Goal: Understand process/instructions: Learn how to perform a task or action

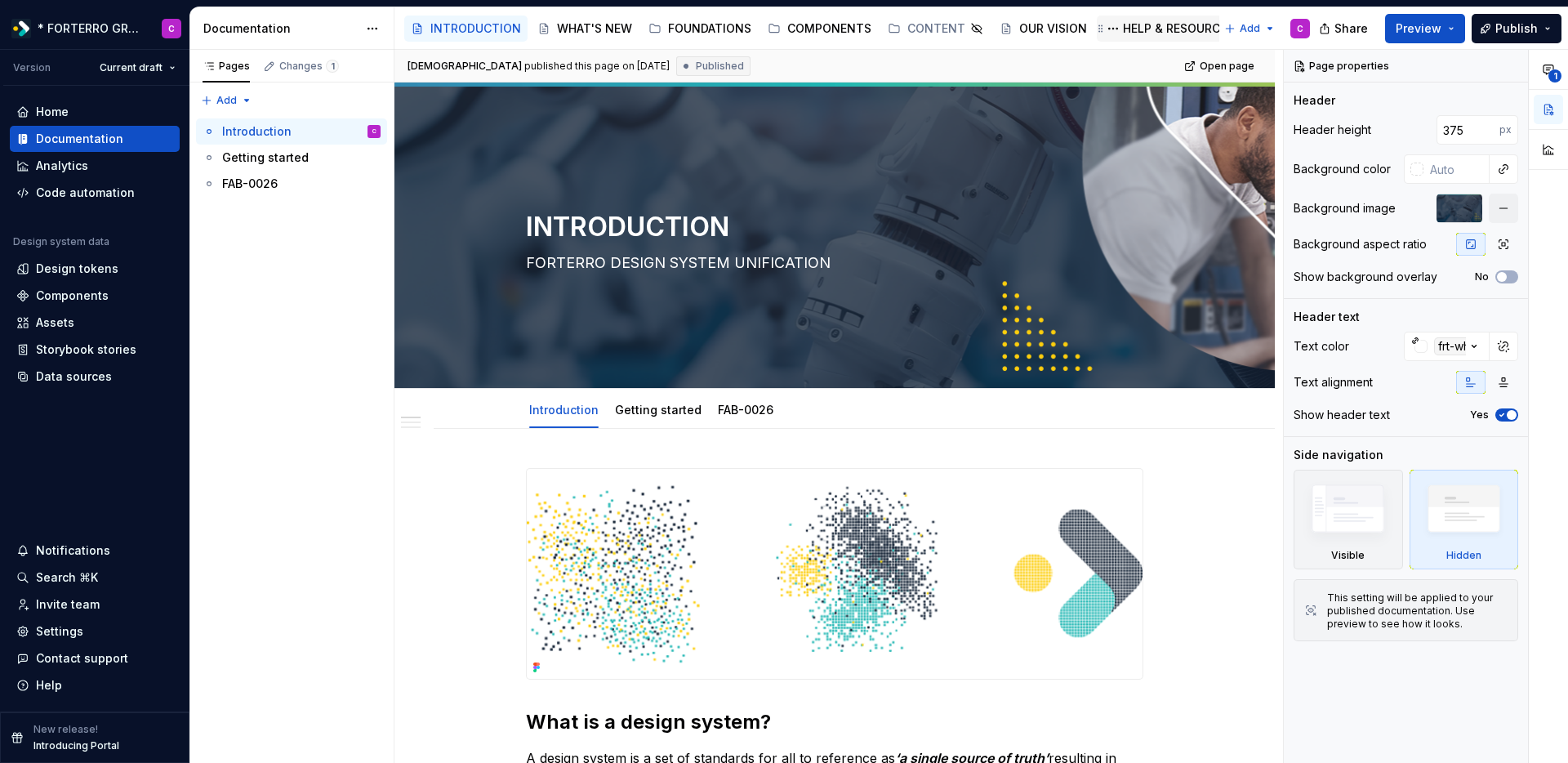
click at [1130, 35] on div "HELP & RESOURCES" at bounding box center [1179, 28] width 111 height 16
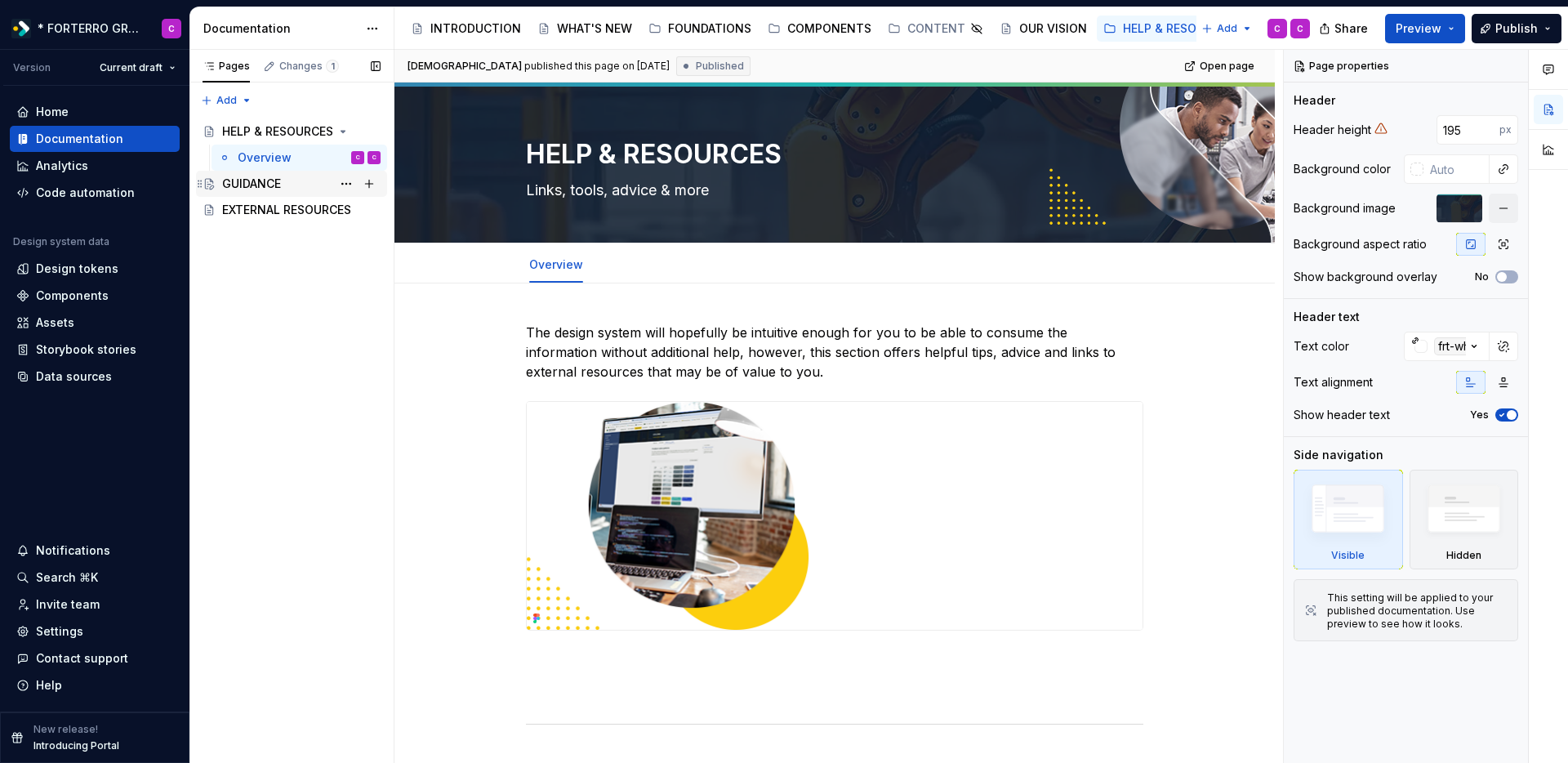
click at [272, 190] on div "GUIDANCE" at bounding box center [251, 183] width 59 height 16
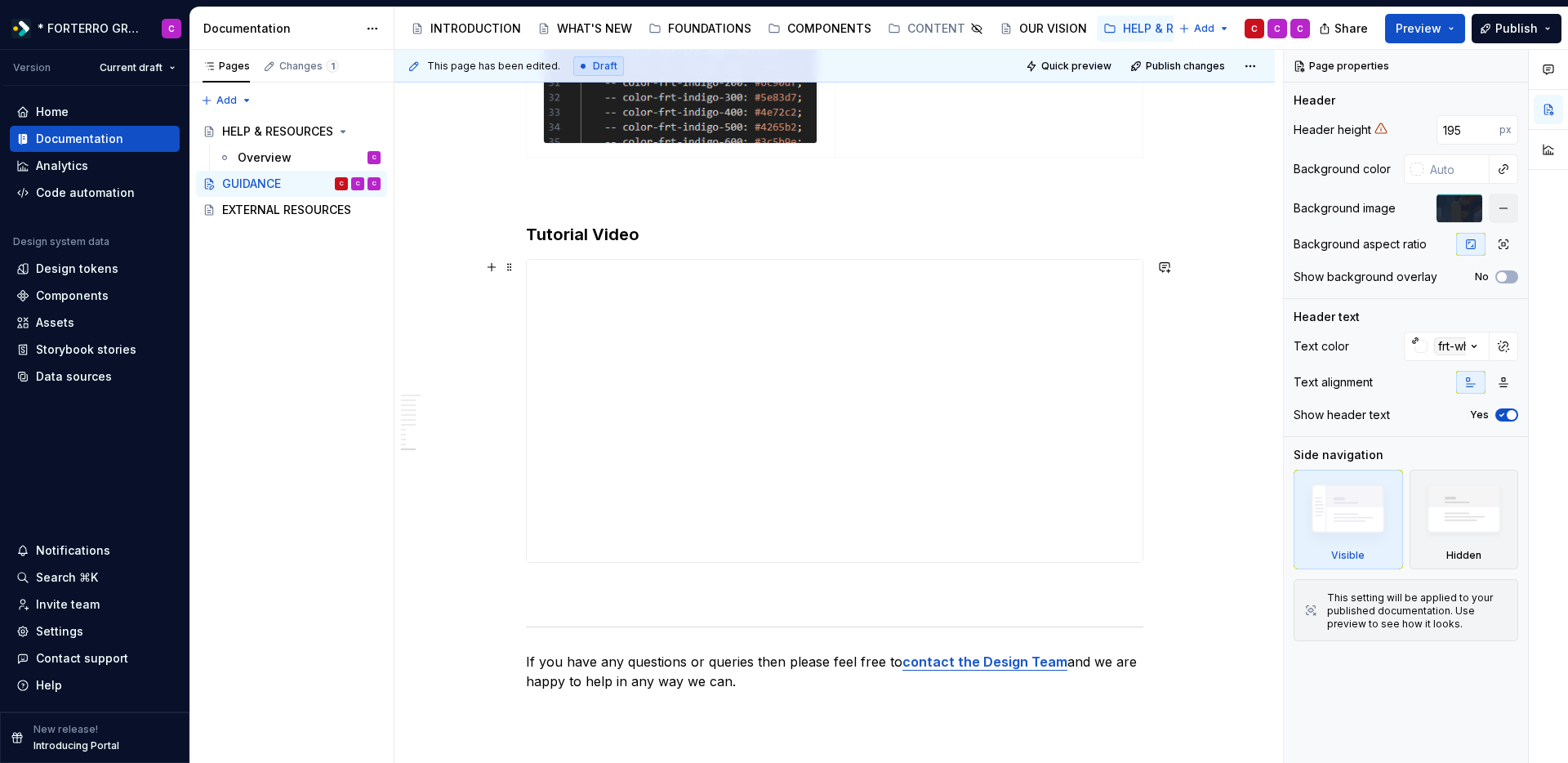
scroll to position [4517, 0]
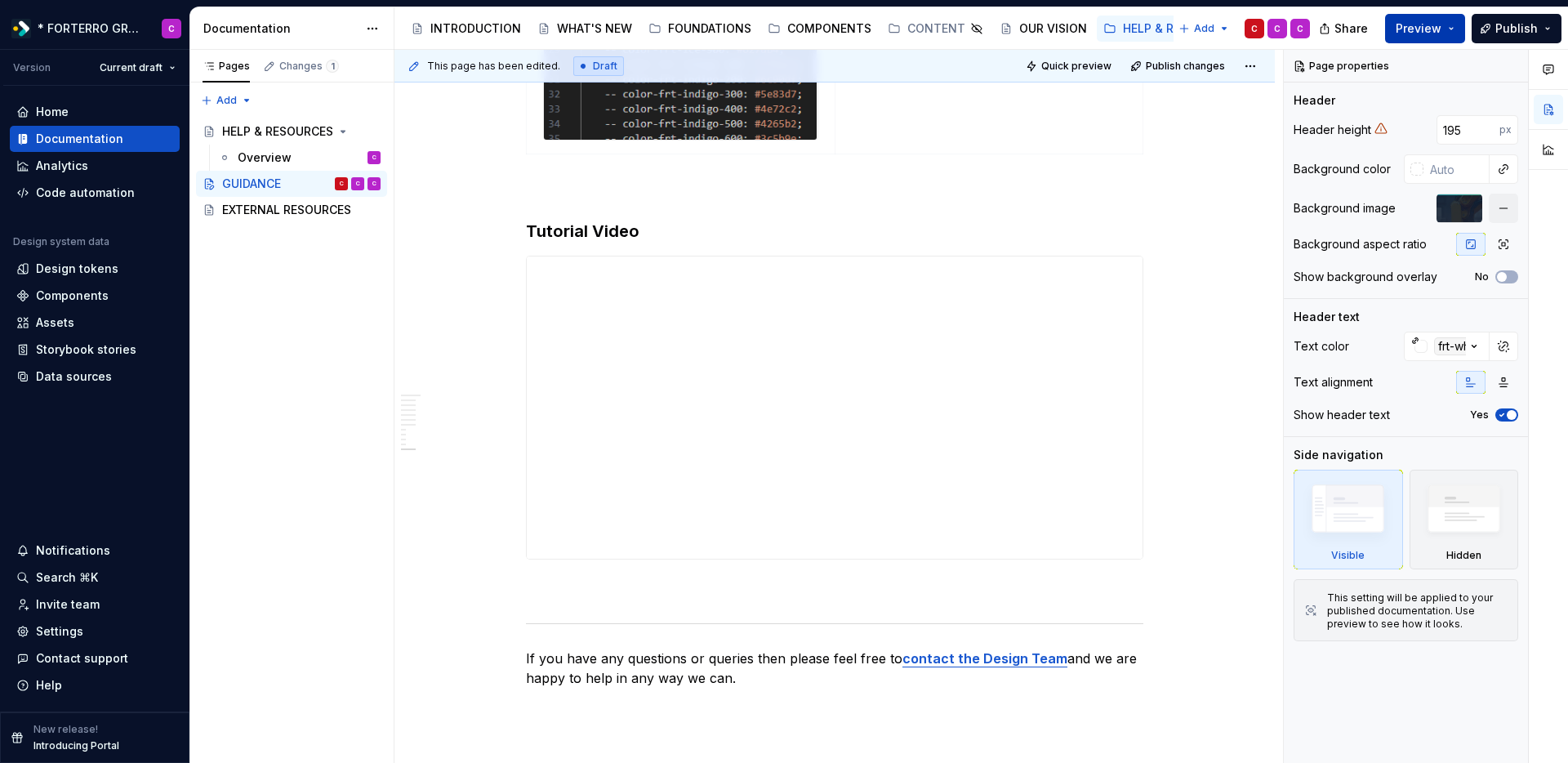
click at [1459, 26] on button "Preview" at bounding box center [1426, 28] width 80 height 29
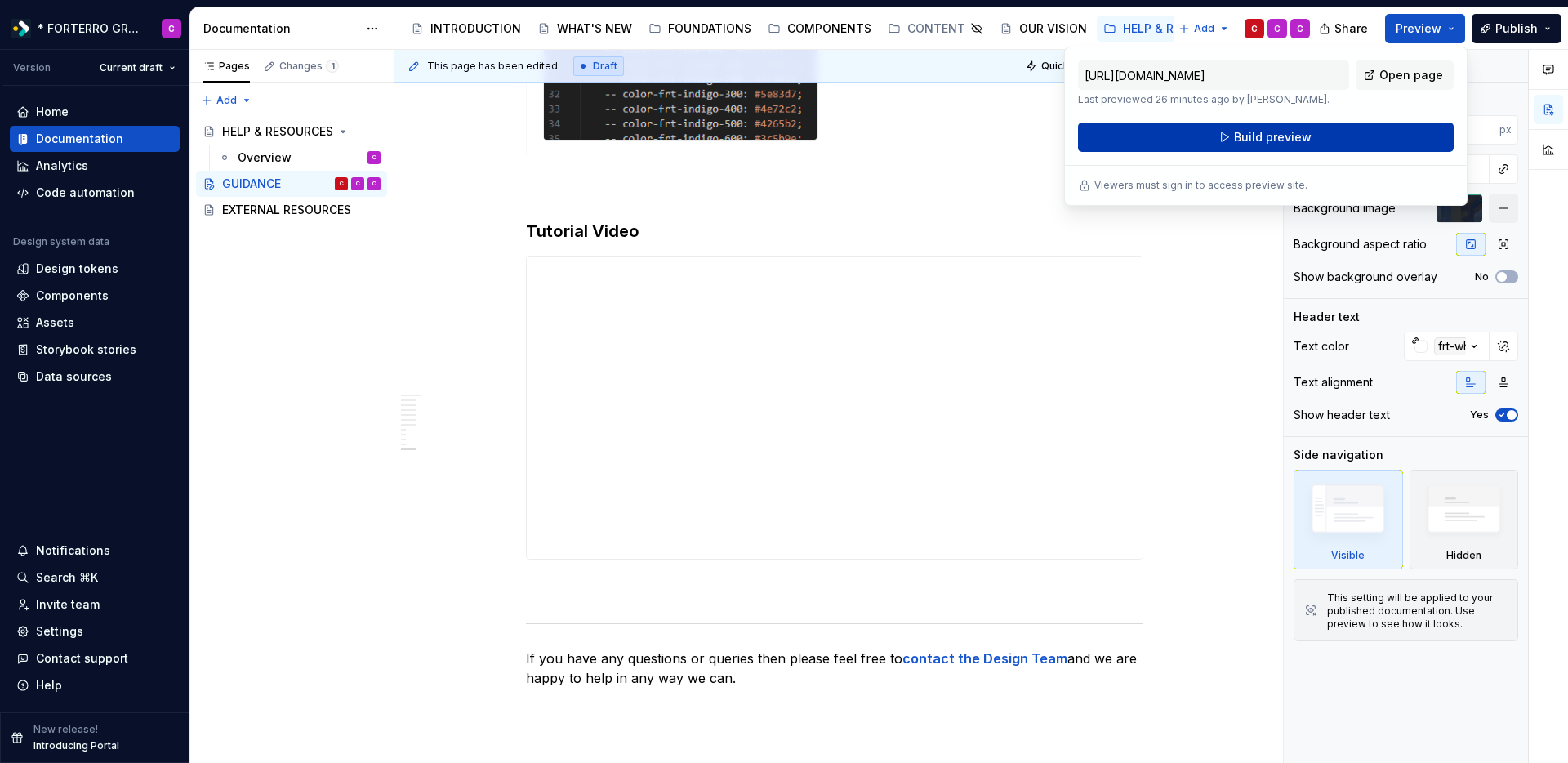
click at [1377, 123] on button "Build preview" at bounding box center [1265, 137] width 376 height 29
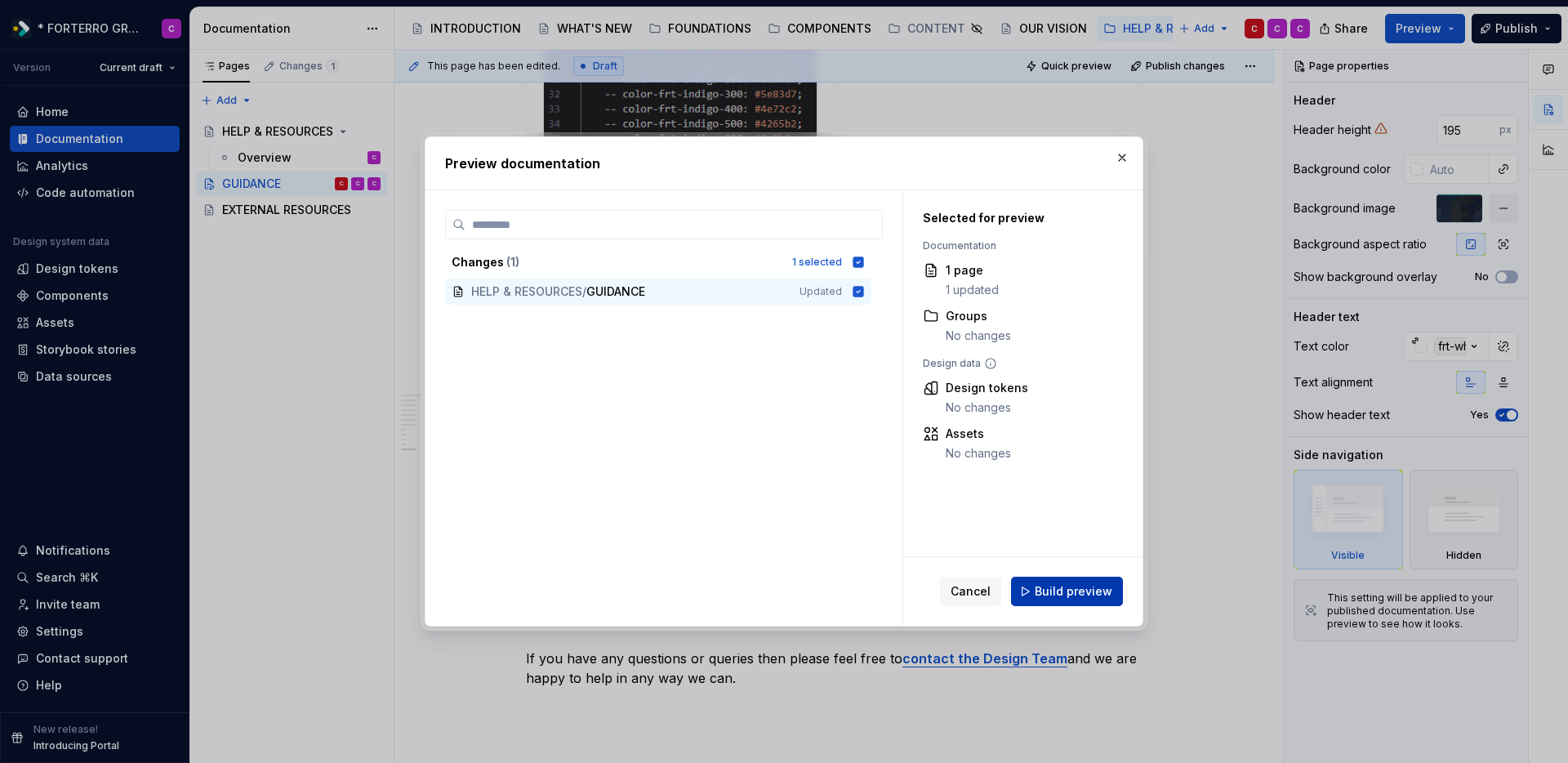
click at [1044, 591] on span "Build preview" at bounding box center [1074, 591] width 78 height 16
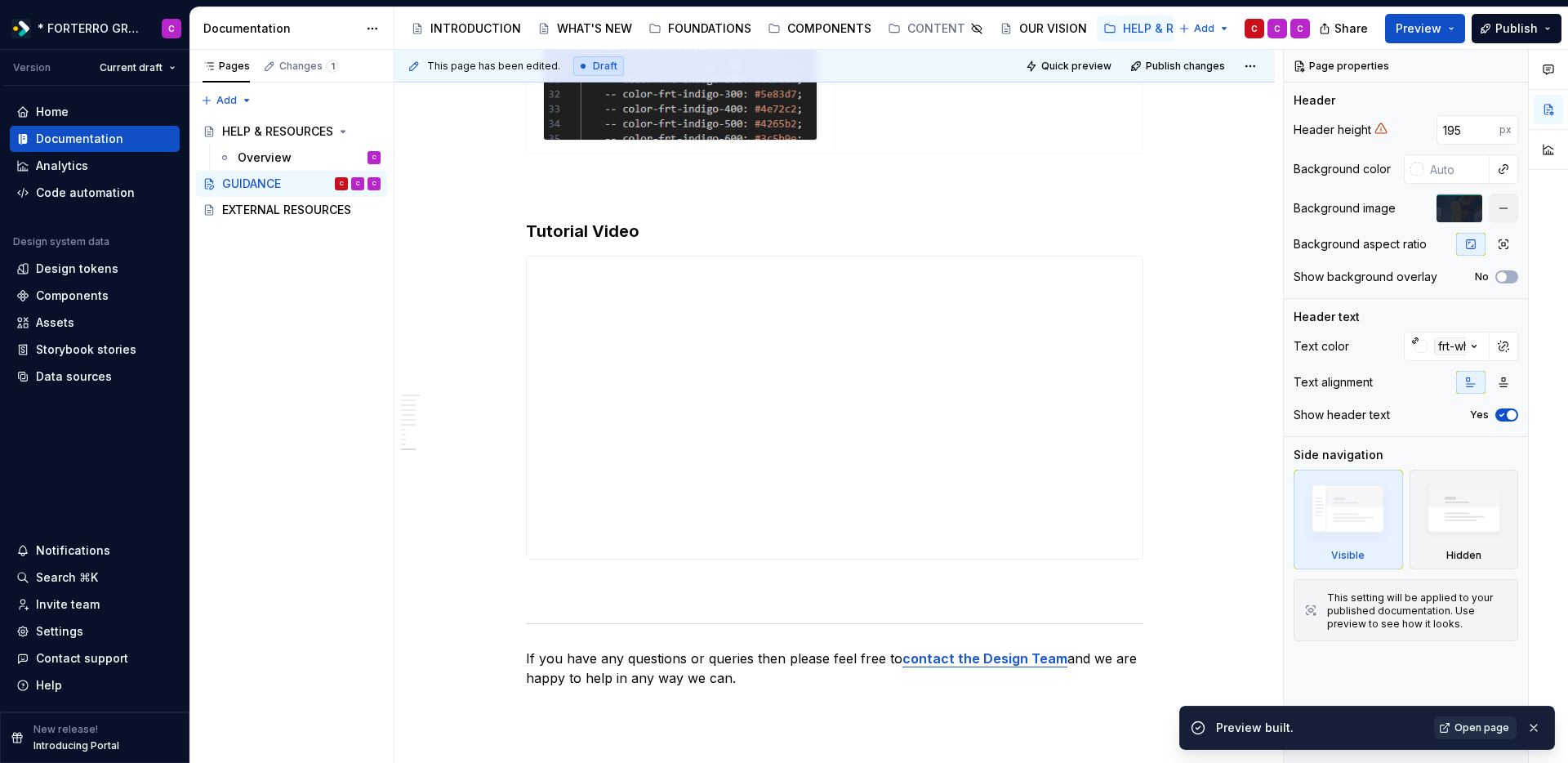
click at [1475, 726] on span "Open page" at bounding box center [1482, 727] width 55 height 13
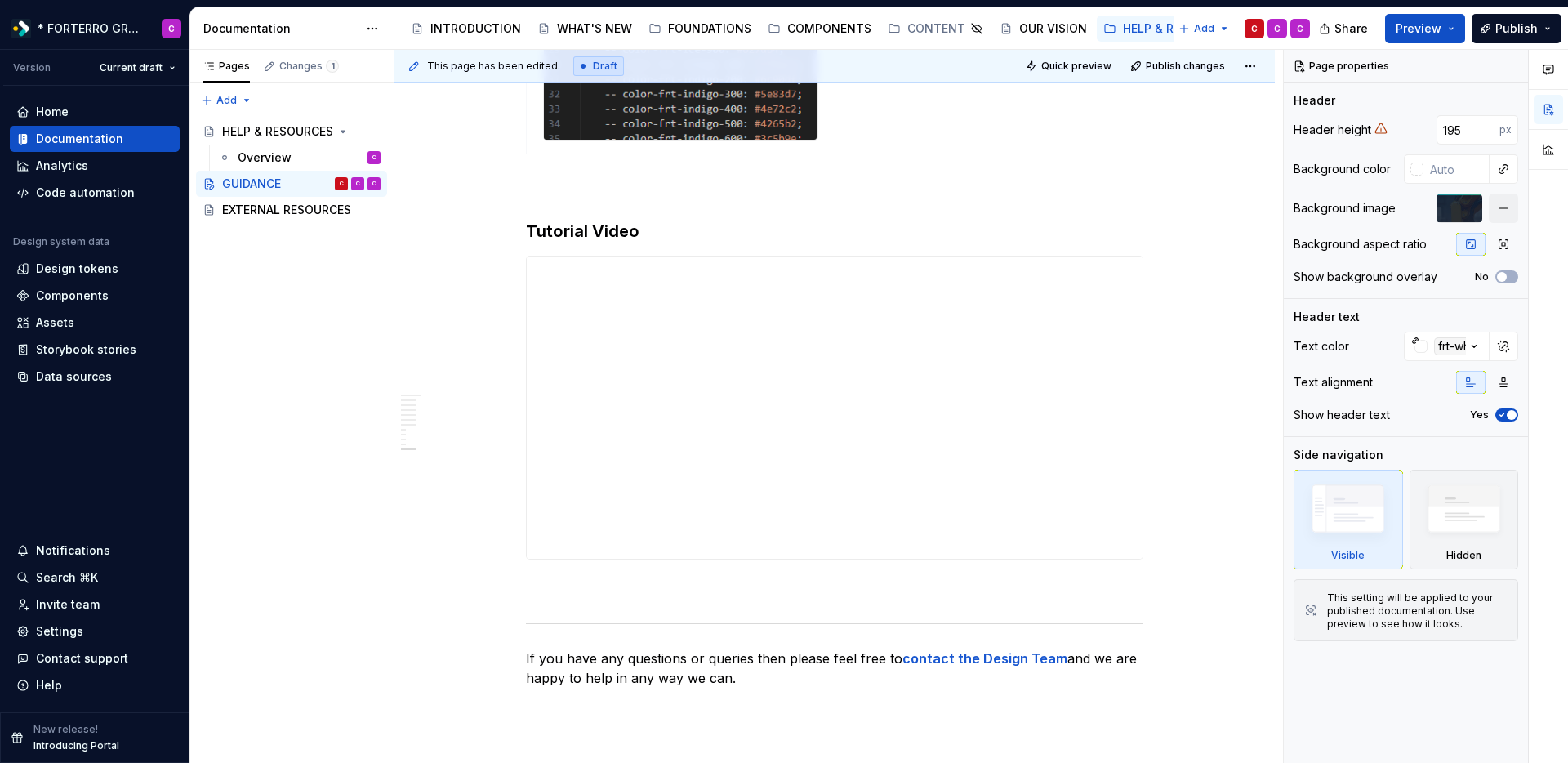
type textarea "*"
